Goal: Entertainment & Leisure: Consume media (video, audio)

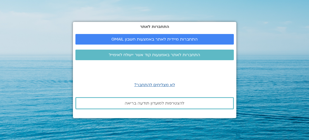
click at [176, 41] on span "התחברות מיידית לאתר באמצעות חשבון GMAIL" at bounding box center [154, 39] width 86 height 5
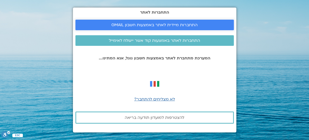
click at [178, 26] on span "התחברות מיידית לאתר באמצעות חשבון GMAIL" at bounding box center [154, 25] width 86 height 5
click at [180, 26] on span "התחברות מיידית לאתר באמצעות חשבון GMAIL" at bounding box center [154, 25] width 86 height 5
drag, startPoint x: 163, startPoint y: 26, endPoint x: 226, endPoint y: 8, distance: 65.8
click at [163, 26] on span "התחברות מיידית לאתר באמצעות חשבון GMAIL" at bounding box center [154, 25] width 86 height 5
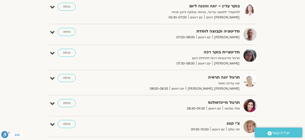
scroll to position [85, 0]
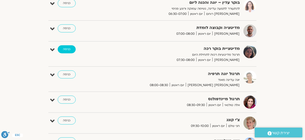
click at [67, 47] on link "כניסה" at bounding box center [67, 49] width 18 height 8
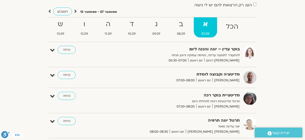
scroll to position [27, 0]
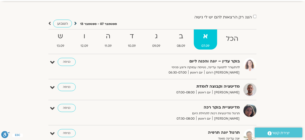
click at [75, 23] on icon at bounding box center [75, 23] width 3 height 5
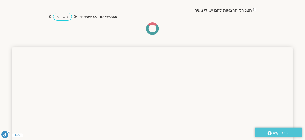
scroll to position [40, 0]
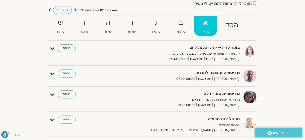
click at [76, 9] on icon at bounding box center [75, 9] width 3 height 5
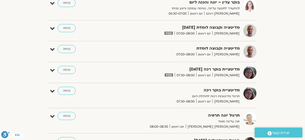
scroll to position [0, 0]
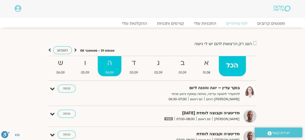
click at [117, 63] on strong "ה" at bounding box center [110, 62] width 24 height 11
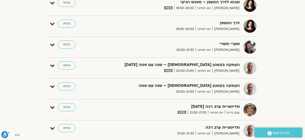
scroll to position [442, 0]
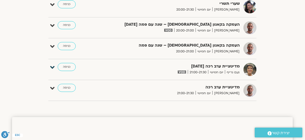
click at [53, 64] on icon at bounding box center [52, 67] width 5 height 7
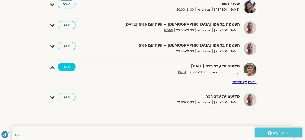
click at [68, 64] on link "כניסה" at bounding box center [67, 67] width 18 height 8
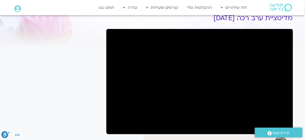
scroll to position [21, 0]
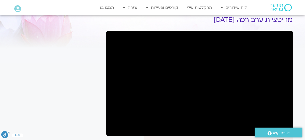
click at [305, 77] on section "לספריית ה-VOD להקלטות שלי מדיטציית ערב רכה 4.9.25 נעם גרייף הצטרפות לרשימת תפוצ…" at bounding box center [152, 98] width 305 height 203
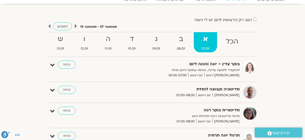
scroll to position [19, 0]
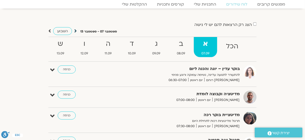
click at [75, 30] on icon at bounding box center [75, 30] width 3 height 5
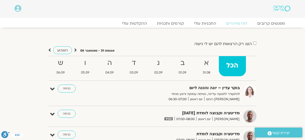
scroll to position [1, 0]
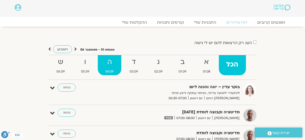
click at [109, 61] on strong "ה" at bounding box center [110, 61] width 24 height 11
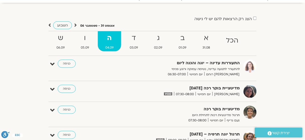
scroll to position [25, 0]
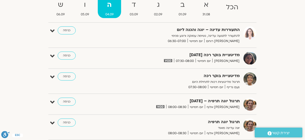
scroll to position [57, 0]
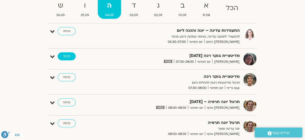
click at [67, 57] on link "כניסה" at bounding box center [67, 56] width 18 height 8
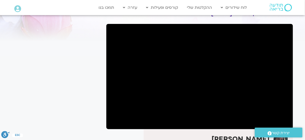
scroll to position [31, 0]
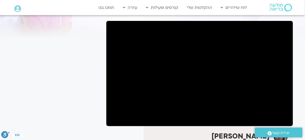
click at [302, 66] on section "לספריית ה-VOD להקלטות שלי מדיטציית בוקר רכה [DATE] [PERSON_NAME] הצטרפות לרשימת…" at bounding box center [152, 89] width 305 height 203
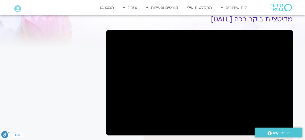
scroll to position [23, 0]
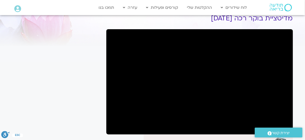
click at [301, 76] on section "לספריית ה-VOD להקלטות שלי מדיטציית בוקר רכה [DATE] [PERSON_NAME] הצטרפות לרשימת…" at bounding box center [152, 97] width 305 height 203
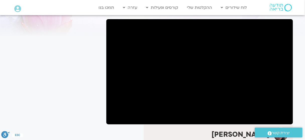
scroll to position [34, 0]
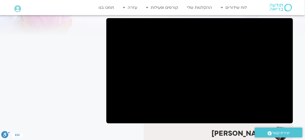
click at [300, 68] on section "לספריית ה-VOD להקלטות שלי מדיטציית בוקר רכה [DATE] [PERSON_NAME] הצטרפות לרשימת…" at bounding box center [152, 86] width 305 height 203
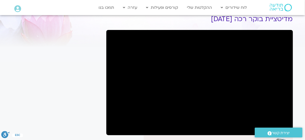
scroll to position [23, 0]
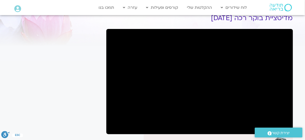
click at [293, 18] on h1 "מדיטציית בוקר רכה [DATE]" at bounding box center [199, 18] width 187 height 8
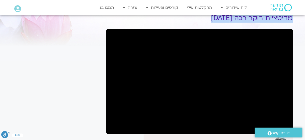
click at [293, 18] on h1 "מדיטציית בוקר רכה [DATE]" at bounding box center [199, 18] width 187 height 8
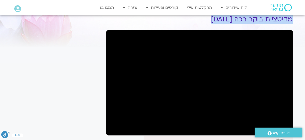
scroll to position [21, 0]
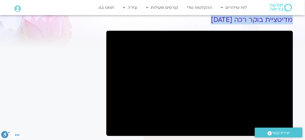
click at [303, 40] on section "לספריית ה-VOD להקלטות שלי מדיטציית בוקר רכה [DATE] [PERSON_NAME] הצטרפות לרשימת…" at bounding box center [152, 98] width 305 height 203
